Goal: Task Accomplishment & Management: Manage account settings

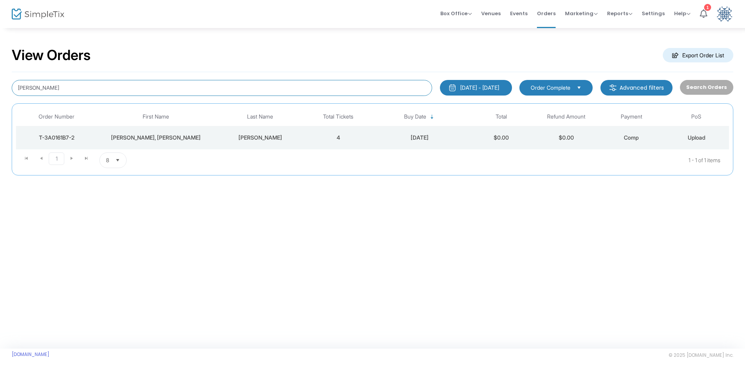
drag, startPoint x: 46, startPoint y: 88, endPoint x: 3, endPoint y: 83, distance: 42.8
click at [3, 83] on div "View Orders Export Order List [PERSON_NAME] [DATE] - [DATE] Last 30 Days [DATE]…" at bounding box center [372, 114] width 745 height 175
type input "[PERSON_NAME]"
click at [46, 136] on div "T-9C8D2D4B-1" at bounding box center [57, 138] width 78 height 8
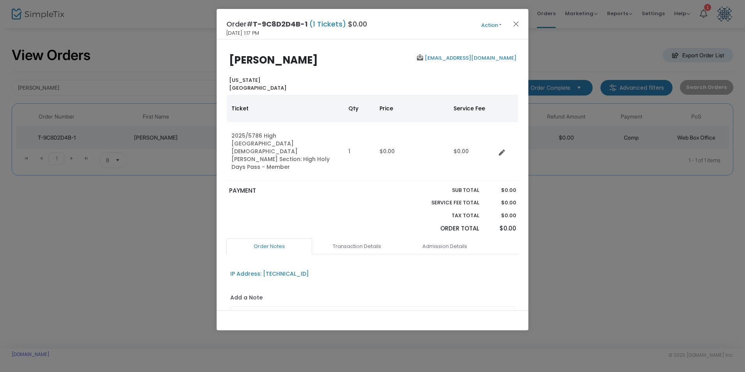
click at [466, 57] on link "[EMAIL_ADDRESS][DOMAIN_NAME]" at bounding box center [469, 57] width 93 height 7
click at [502, 25] on button "Action" at bounding box center [491, 25] width 47 height 9
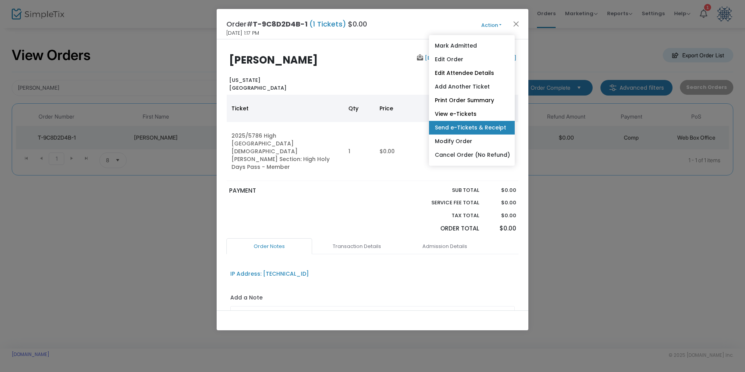
click at [465, 127] on link "Send e-Tickets & Receipt" at bounding box center [472, 128] width 86 height 14
type input "[EMAIL_ADDRESS][DOMAIN_NAME]"
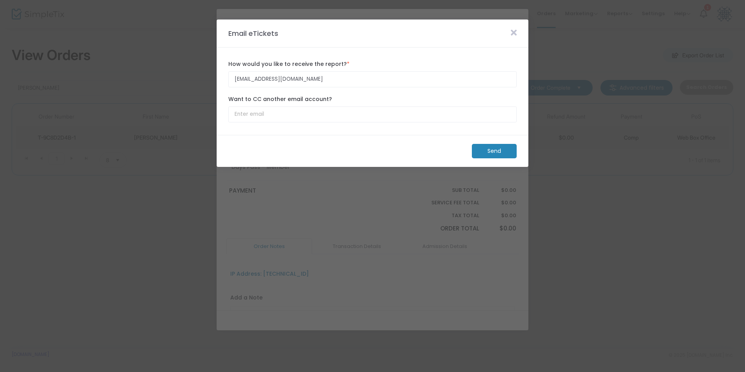
click at [497, 149] on m-button "Send" at bounding box center [494, 151] width 45 height 14
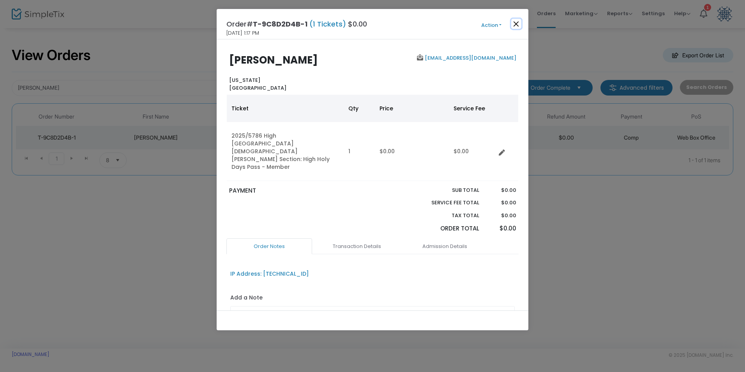
click at [515, 22] on button "Close" at bounding box center [516, 24] width 10 height 10
